Goal: Task Accomplishment & Management: Complete application form

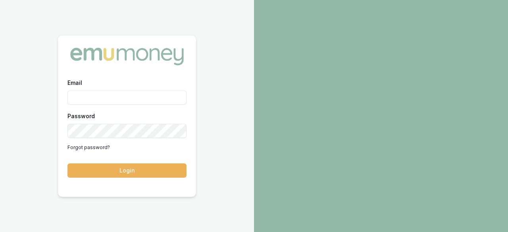
drag, startPoint x: 144, startPoint y: 102, endPoint x: 144, endPoint y: 96, distance: 6.8
click at [144, 102] on input "Email" at bounding box center [126, 97] width 119 height 14
type input "ray.guan@emumoney.com.au"
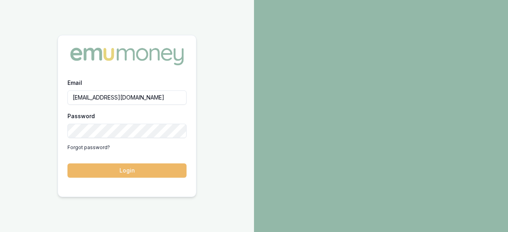
click at [143, 165] on button "Login" at bounding box center [126, 170] width 119 height 14
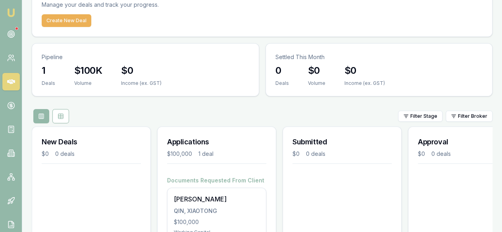
scroll to position [50, 0]
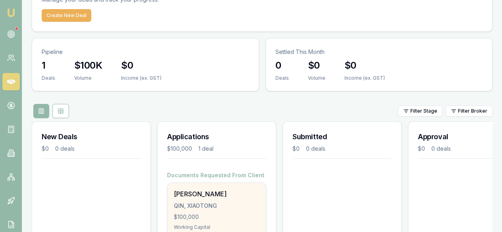
click at [225, 213] on div "$100,000" at bounding box center [217, 217] width 86 height 8
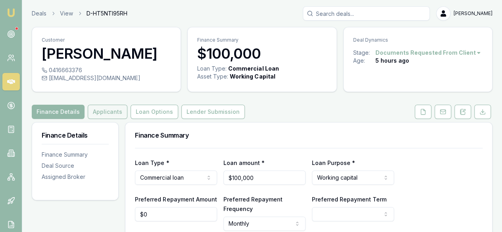
click at [116, 109] on button "Applicants" at bounding box center [108, 112] width 40 height 14
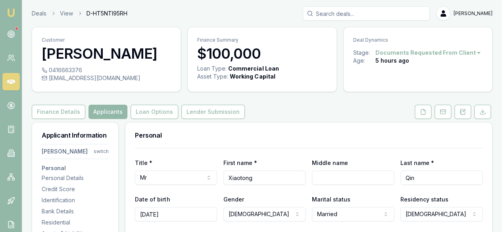
click at [148, 112] on button "Loan Options" at bounding box center [154, 112] width 48 height 14
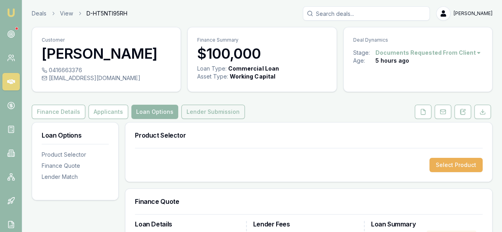
click at [197, 115] on button "Lender Submission" at bounding box center [212, 112] width 63 height 14
